Goal: Task Accomplishment & Management: Use online tool/utility

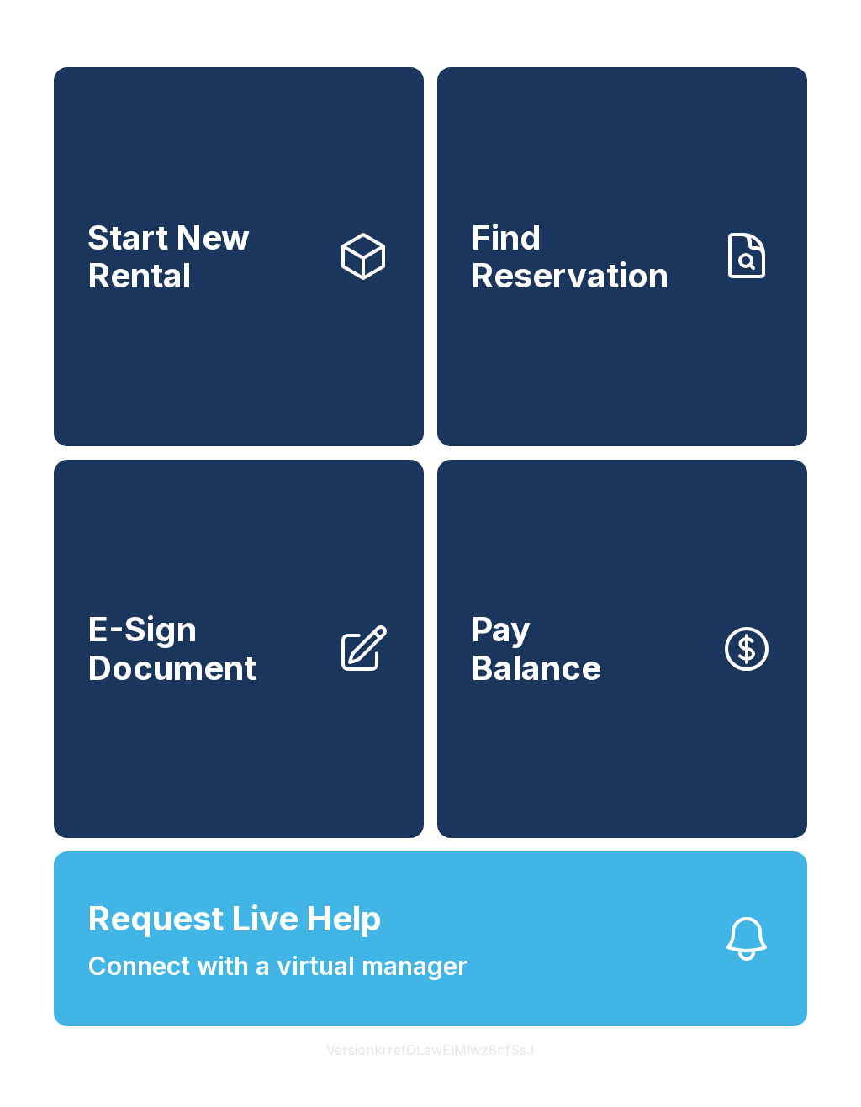
click at [251, 267] on span "Start New Rental" at bounding box center [204, 257] width 235 height 77
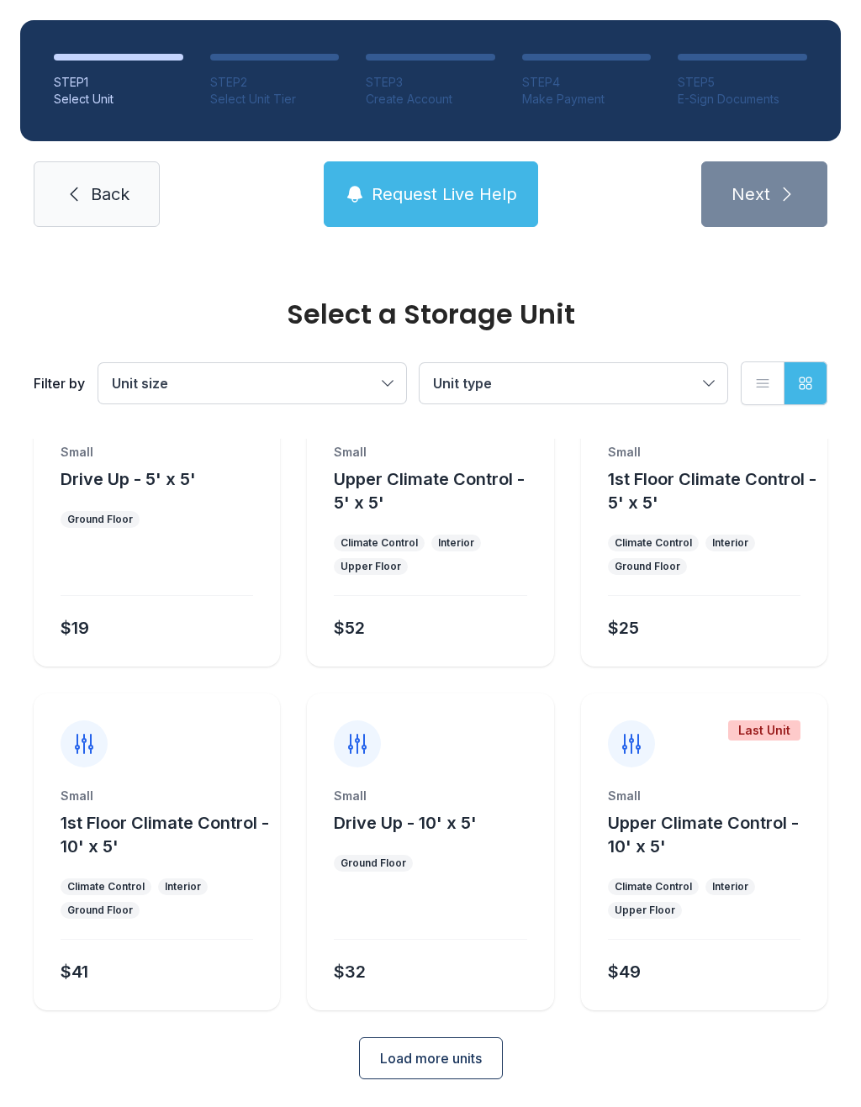
scroll to position [91, 0]
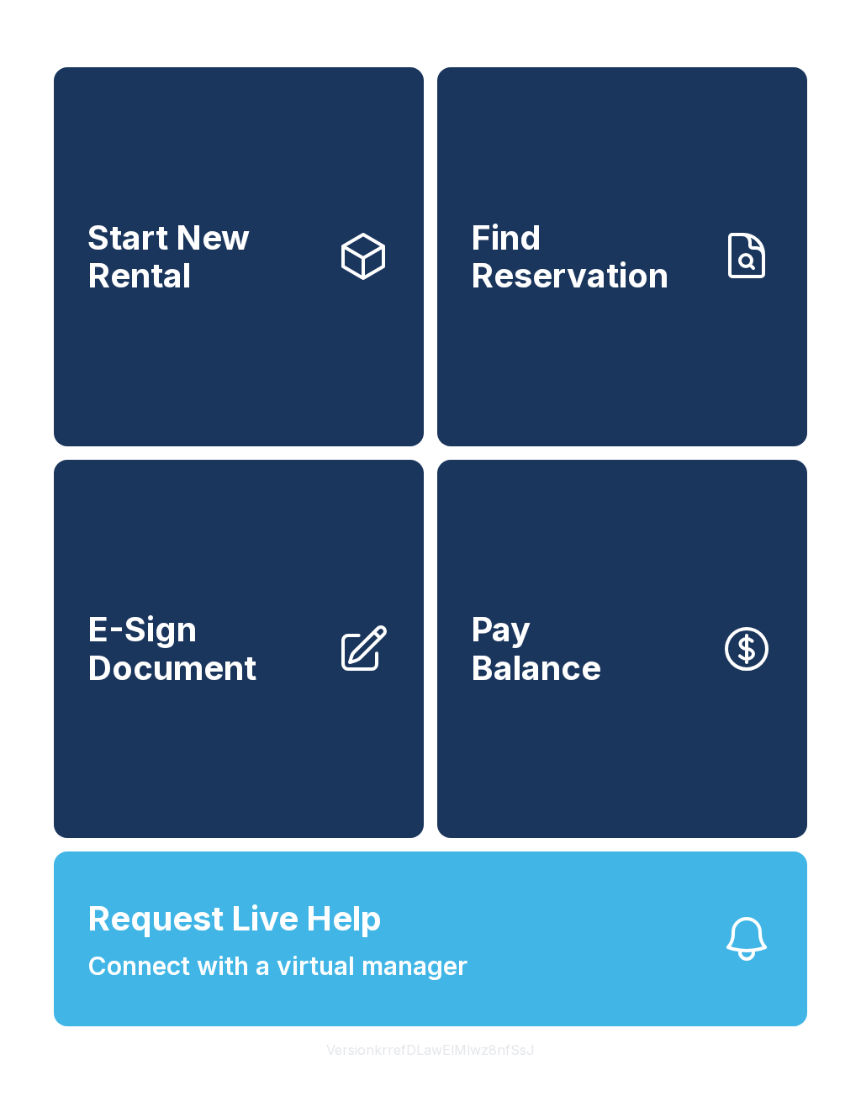
click at [195, 658] on span "E-Sign Document" at bounding box center [204, 648] width 235 height 77
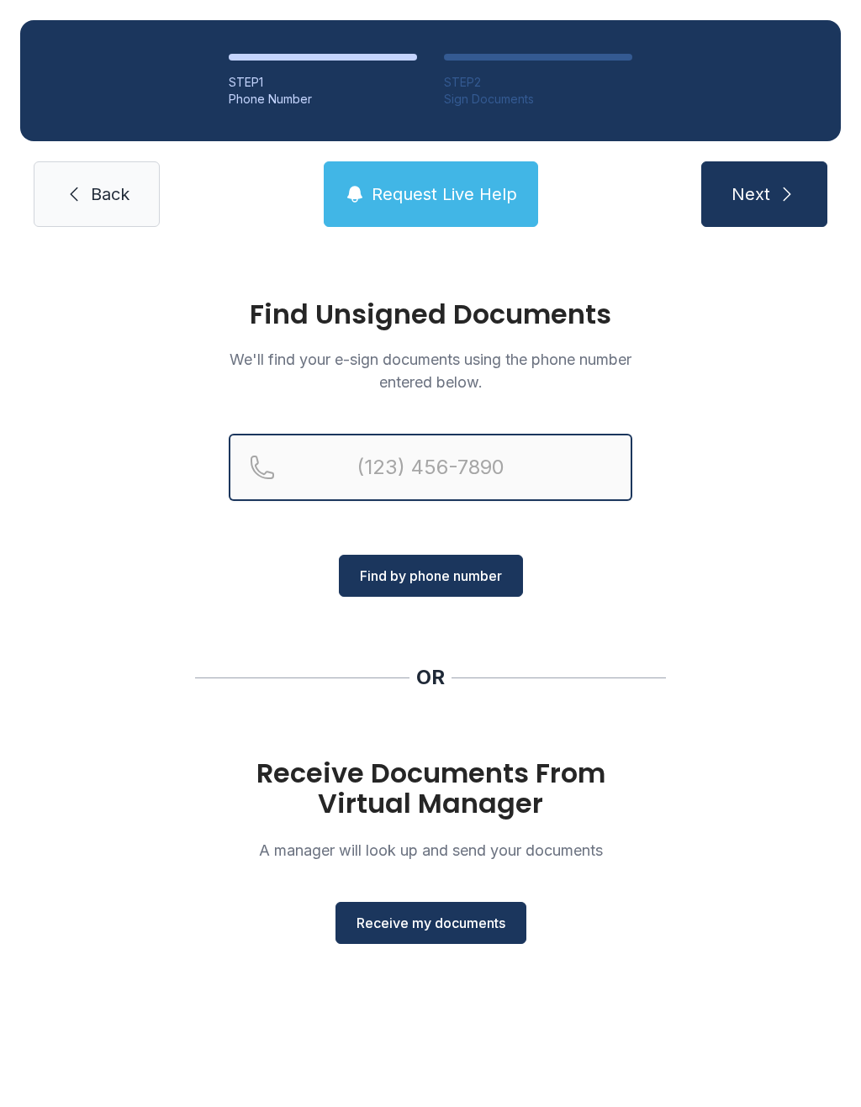
click at [312, 463] on input "Reservation phone number" at bounding box center [431, 467] width 404 height 67
type input "[PHONE_NUMBER]"
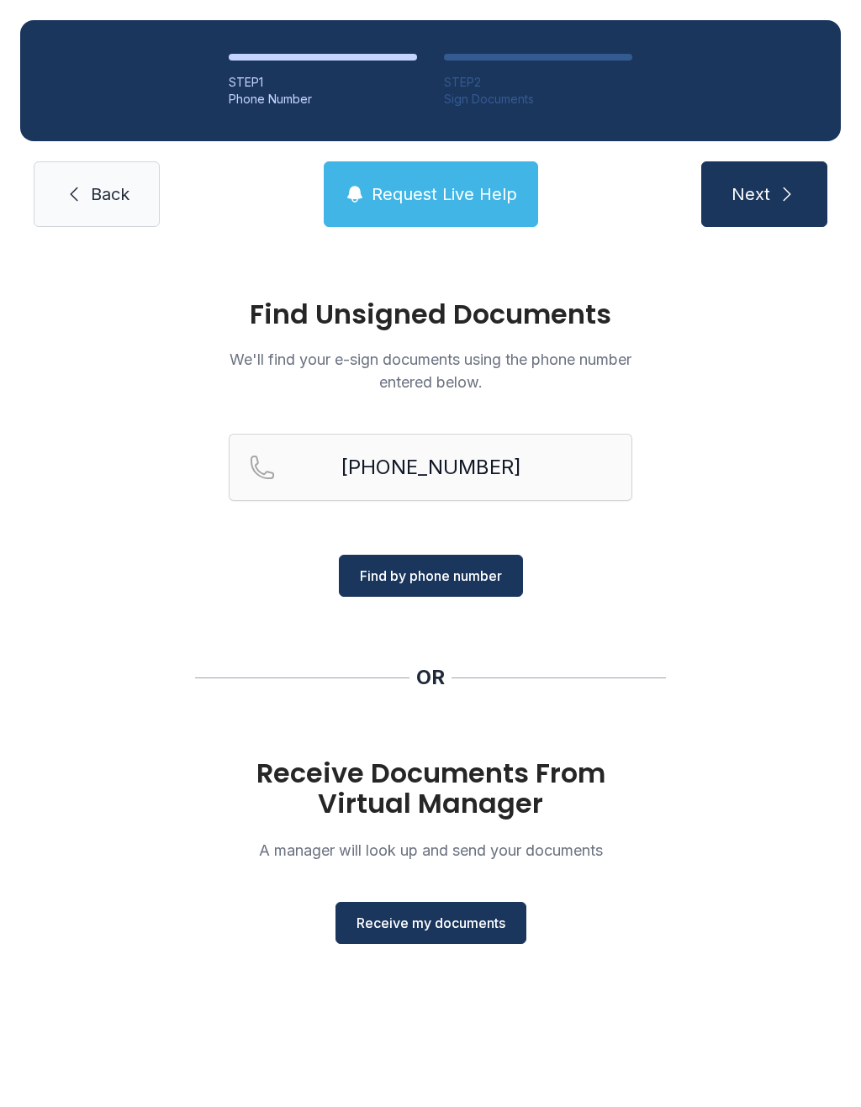
click at [777, 194] on icon "submit" at bounding box center [787, 194] width 20 height 20
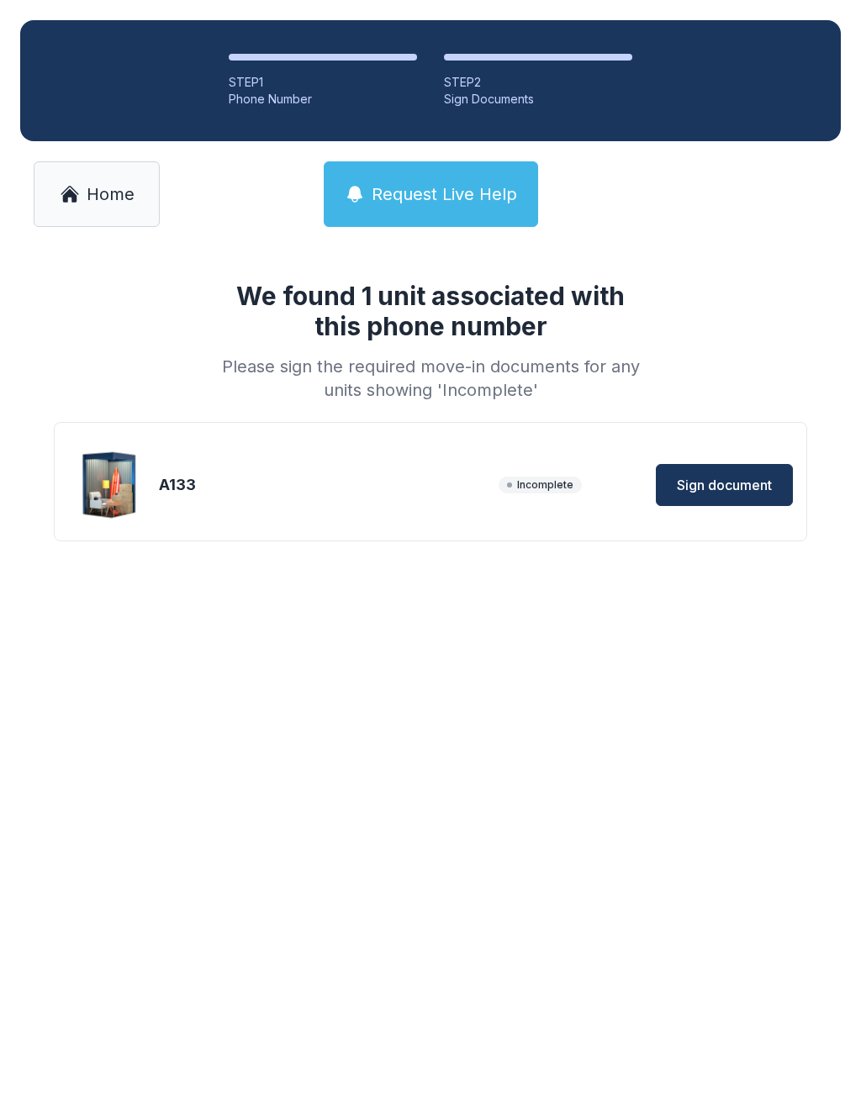
click at [718, 486] on span "Sign document" at bounding box center [724, 485] width 95 height 20
click at [113, 194] on span "Home" at bounding box center [111, 194] width 48 height 24
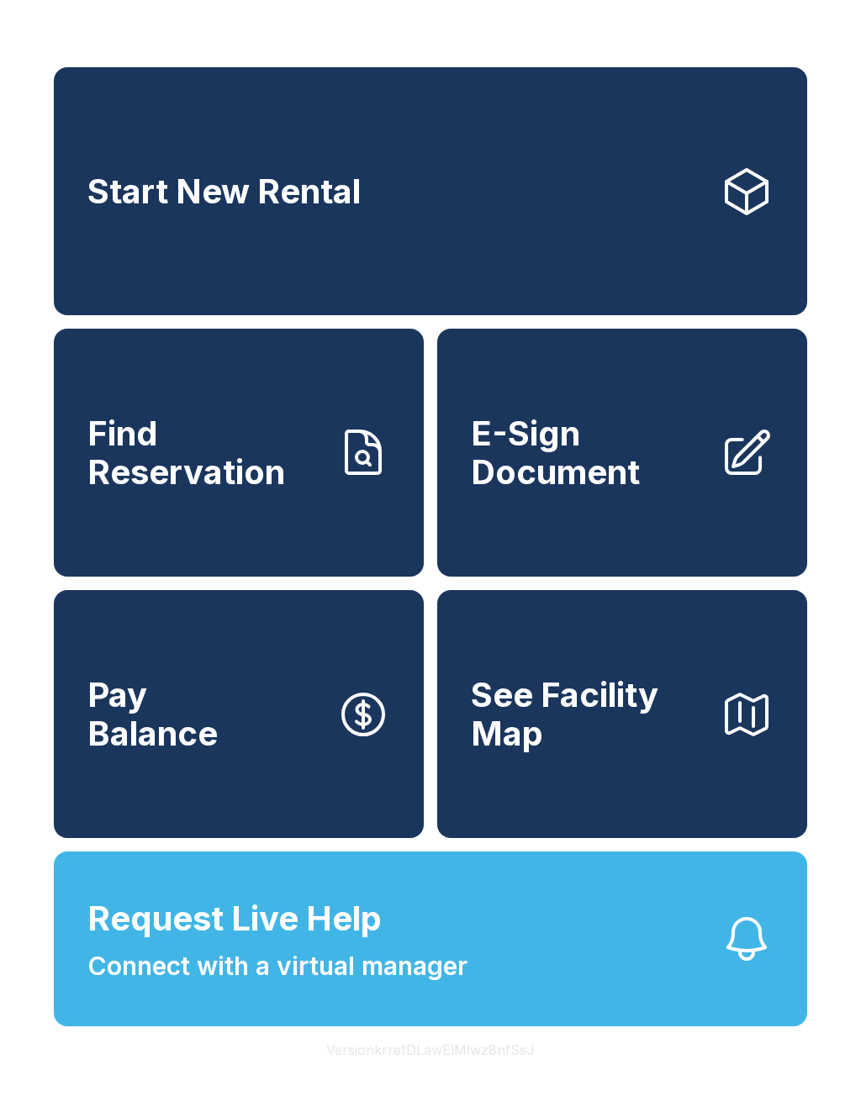
click at [557, 1014] on button "Request Live Help Connect with a virtual manager" at bounding box center [430, 939] width 753 height 175
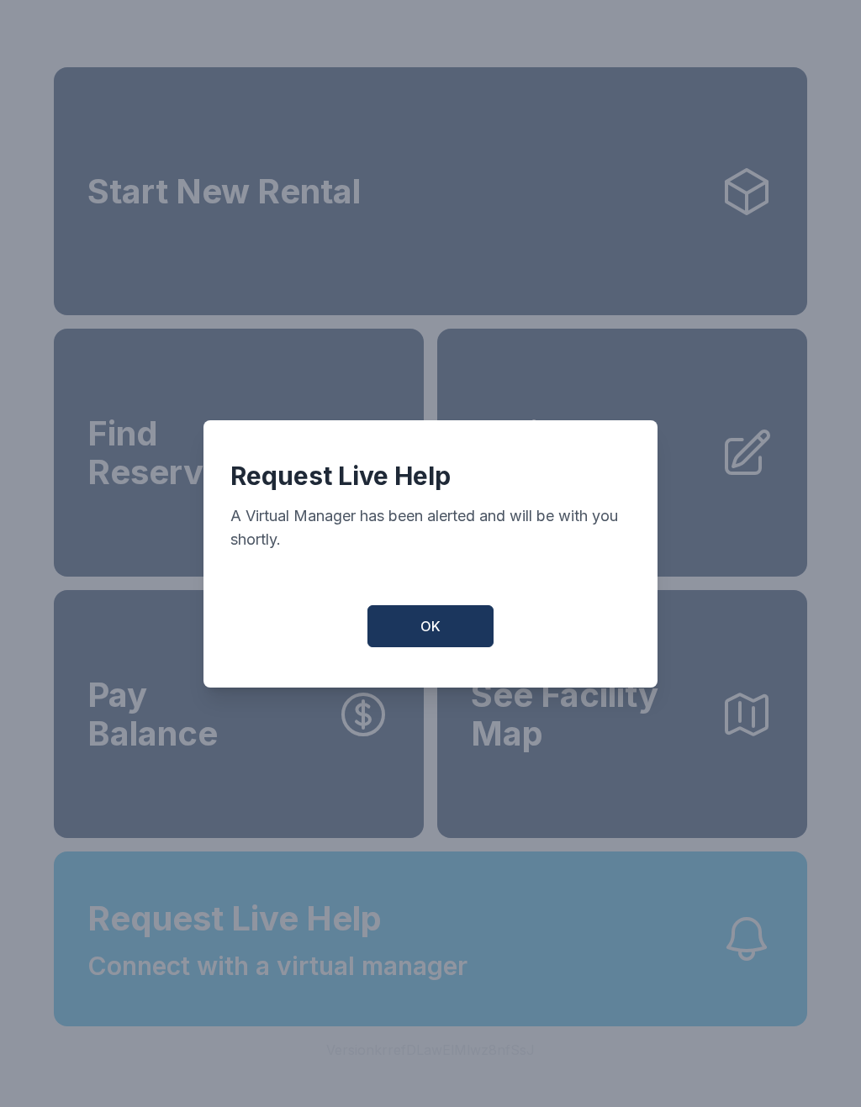
click at [434, 633] on span "OK" at bounding box center [430, 626] width 20 height 20
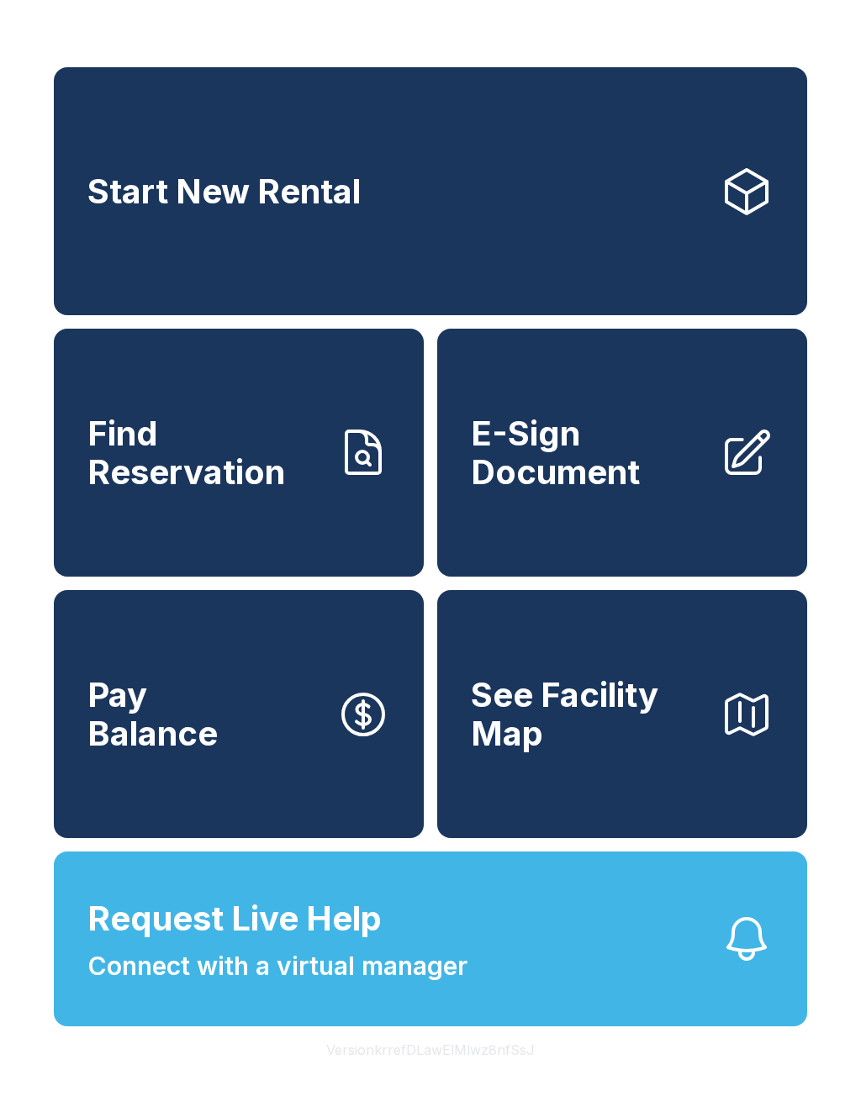
click at [509, 994] on button "Request Live Help Connect with a virtual manager" at bounding box center [430, 939] width 753 height 175
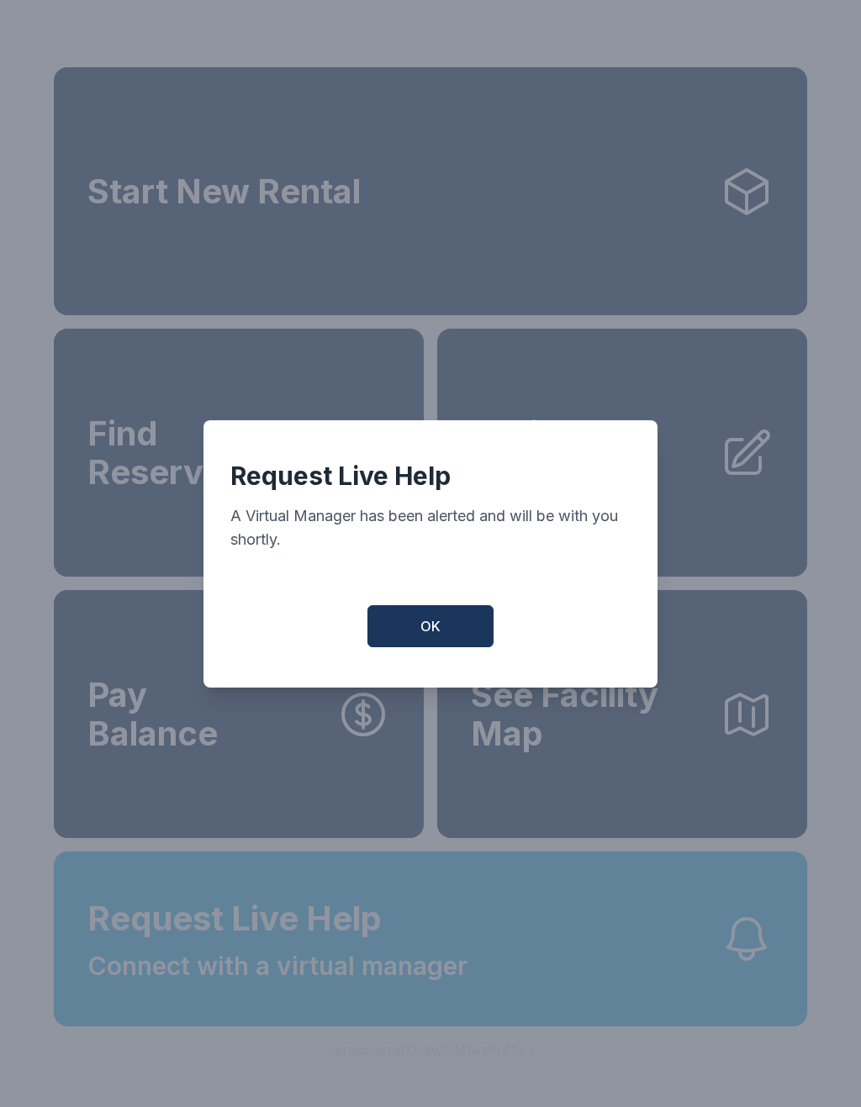
click at [446, 625] on button "OK" at bounding box center [430, 626] width 126 height 42
